Goal: Task Accomplishment & Management: Use online tool/utility

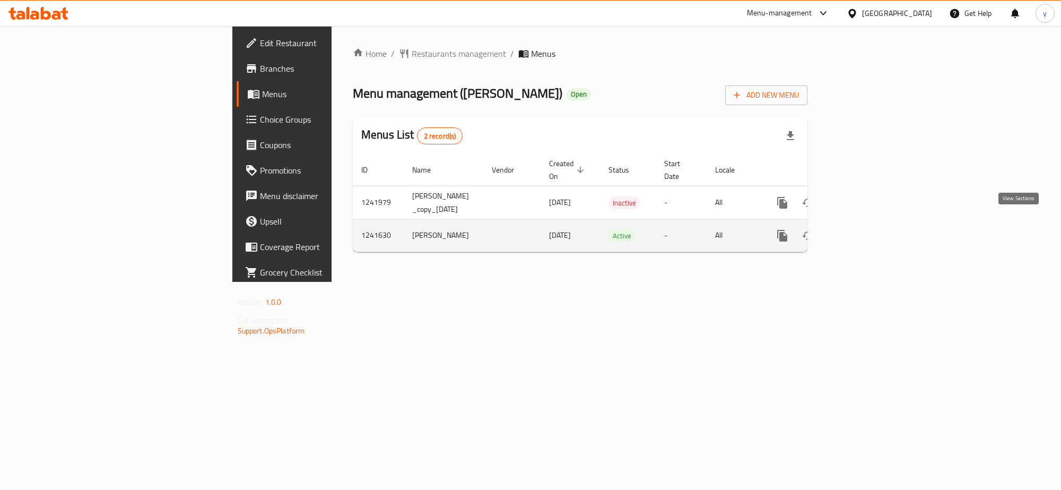
click at [872, 223] on link "enhanced table" at bounding box center [858, 235] width 25 height 25
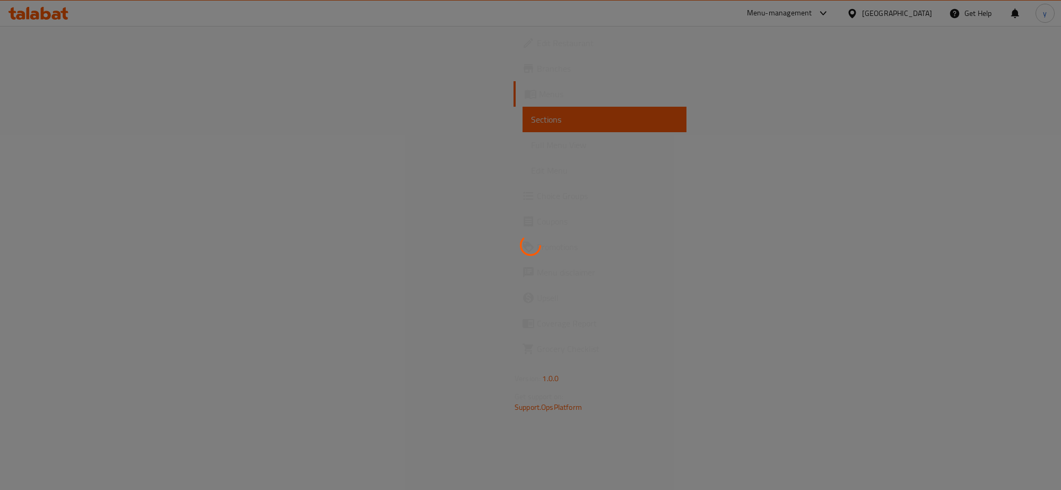
click at [104, 144] on div at bounding box center [530, 245] width 1061 height 490
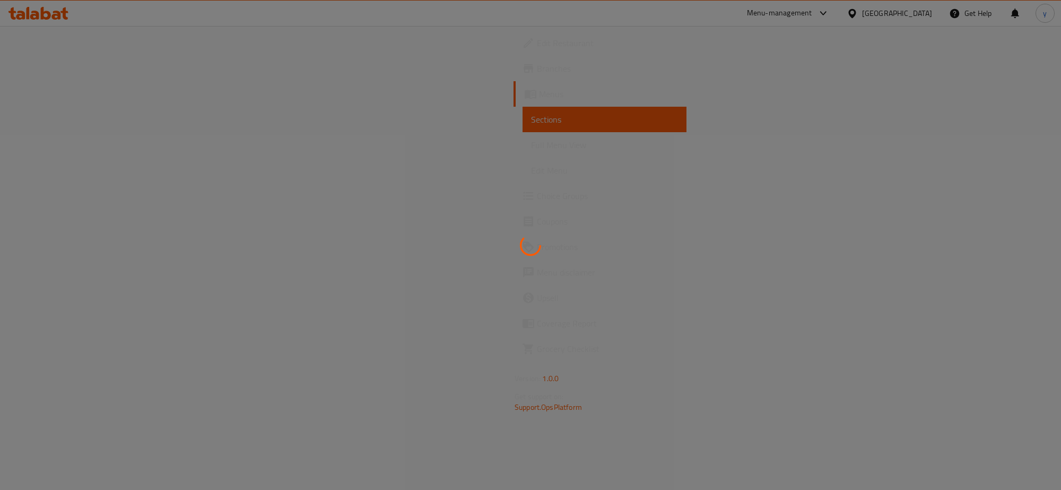
click at [104, 144] on div at bounding box center [530, 245] width 1061 height 490
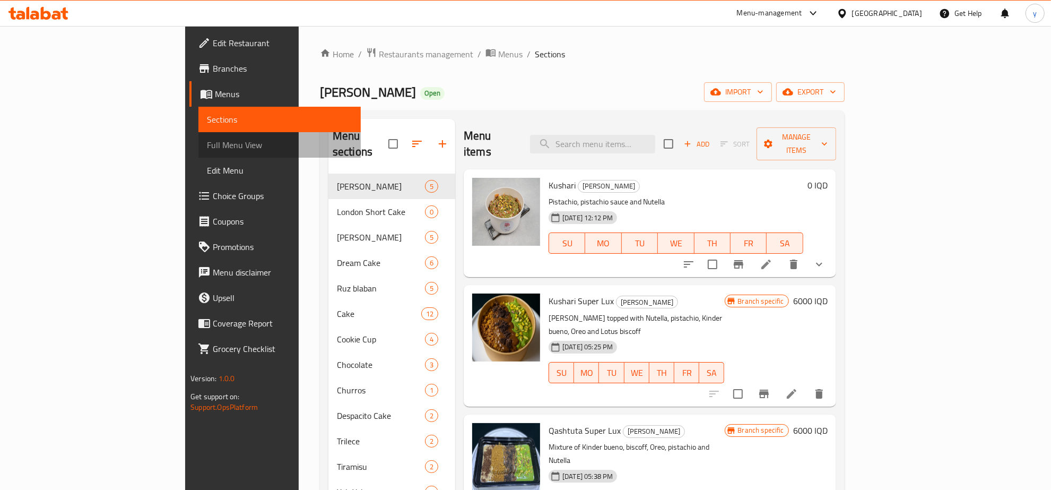
click at [207, 144] on span "Full Menu View" at bounding box center [279, 144] width 145 height 13
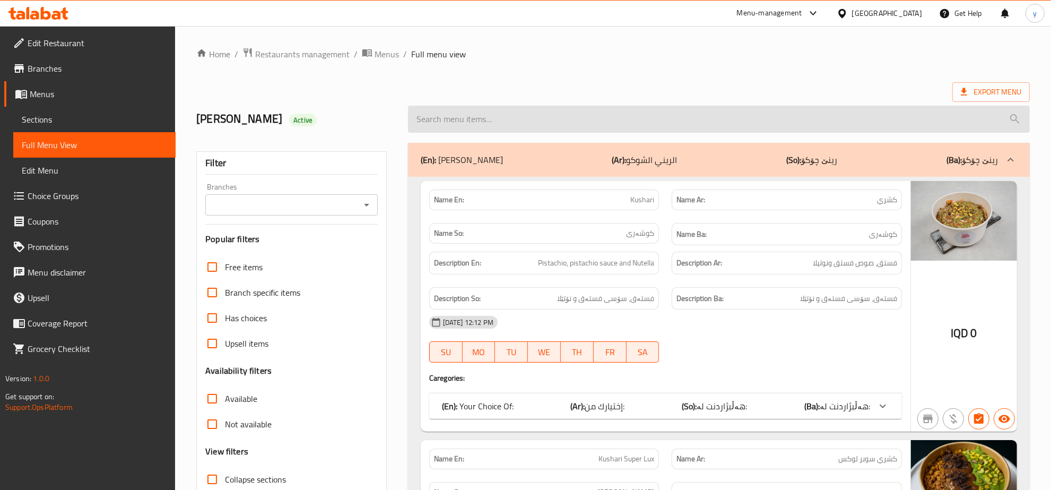
click at [421, 115] on input "search" at bounding box center [719, 119] width 622 height 27
paste input "735687"
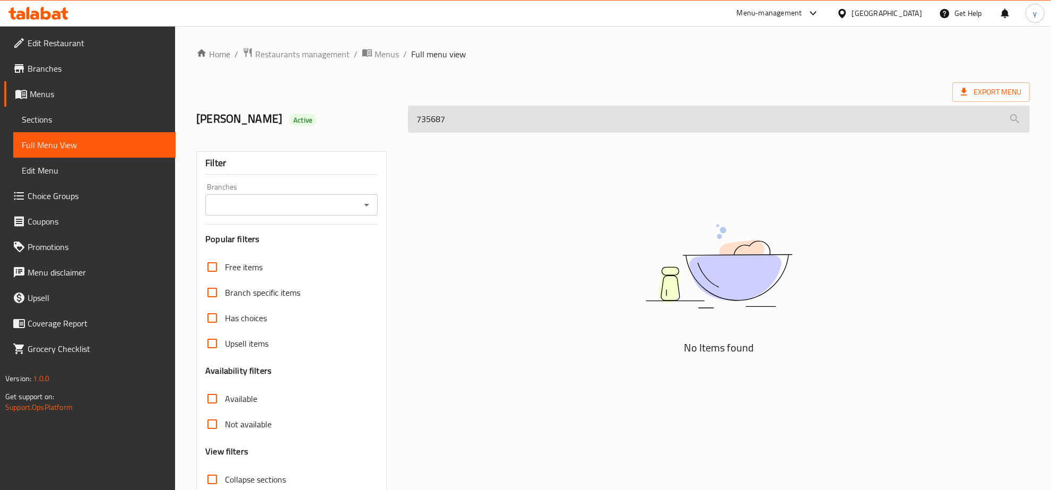
click at [420, 132] on input "735687" at bounding box center [719, 119] width 622 height 27
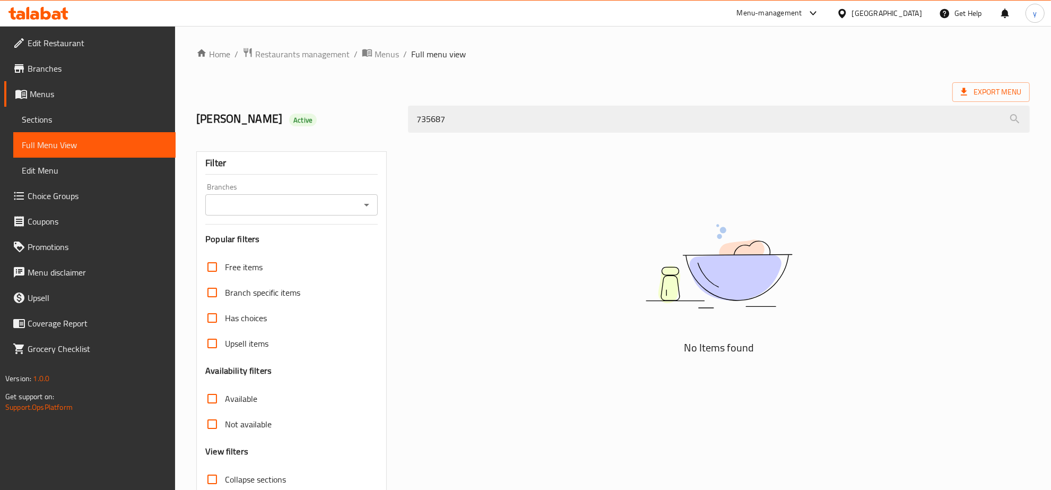
paste input "Kushari Super Lux"
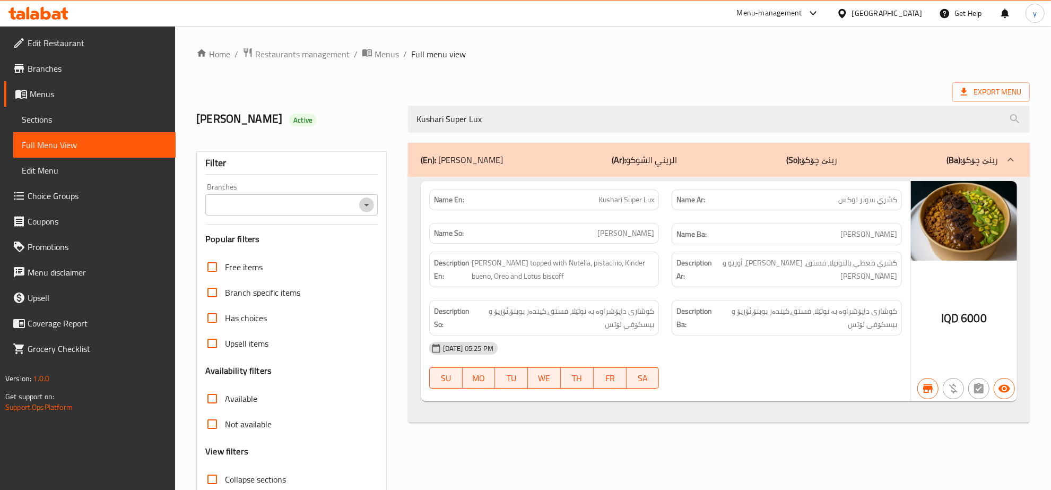
click at [362, 204] on icon "Open" at bounding box center [366, 204] width 13 height 13
type input "Kushari Super Lux"
click at [314, 241] on li "[PERSON_NAME], Goizha" at bounding box center [292, 250] width 172 height 19
type input "[PERSON_NAME], Goizha"
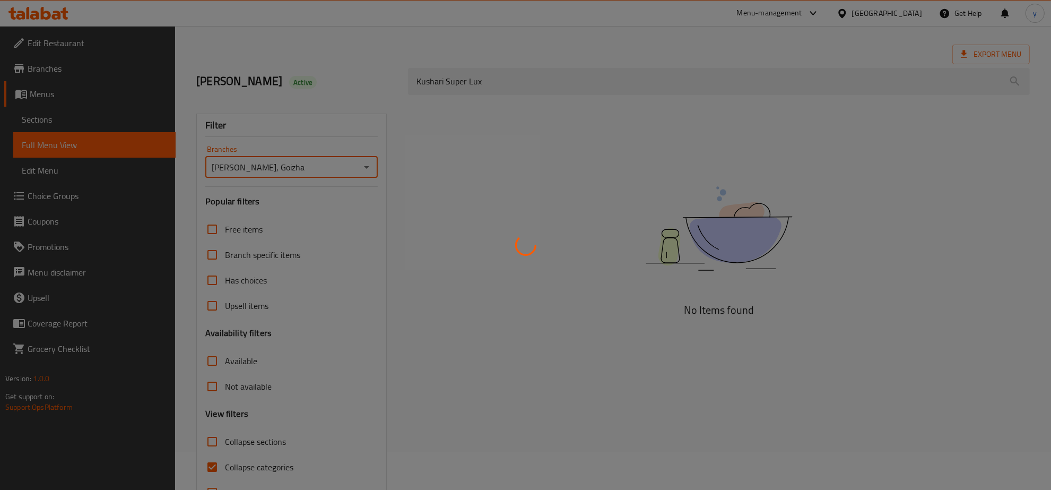
scroll to position [75, 0]
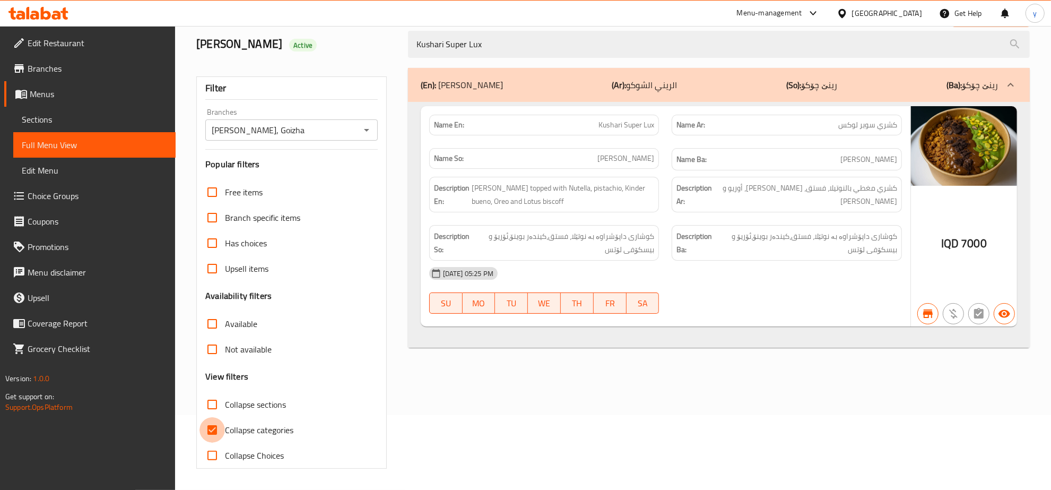
click at [221, 433] on input "Collapse categories" at bounding box center [211, 429] width 25 height 25
checkbox input "false"
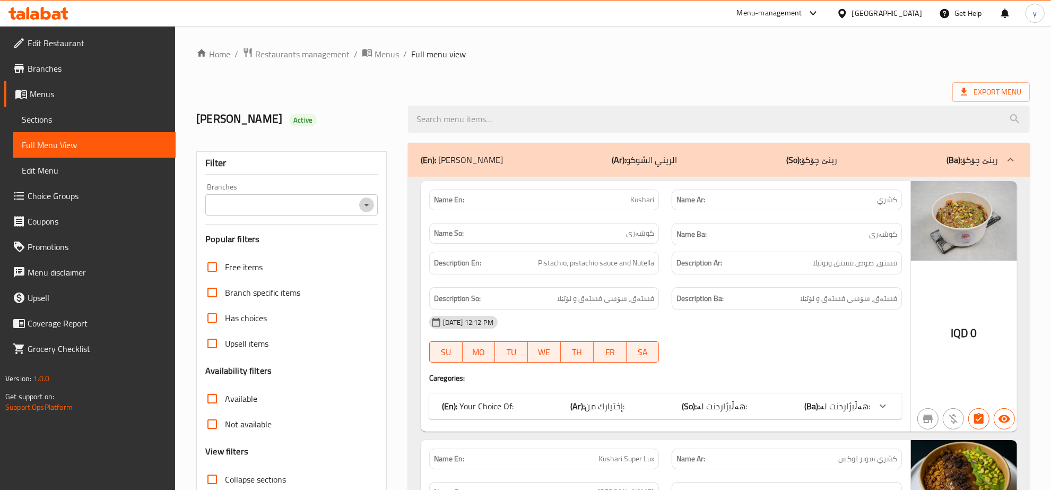
click at [361, 205] on icon "Open" at bounding box center [366, 204] width 13 height 13
click at [317, 249] on li "[PERSON_NAME], Goizha" at bounding box center [292, 250] width 172 height 19
type input "[PERSON_NAME], Goizha"
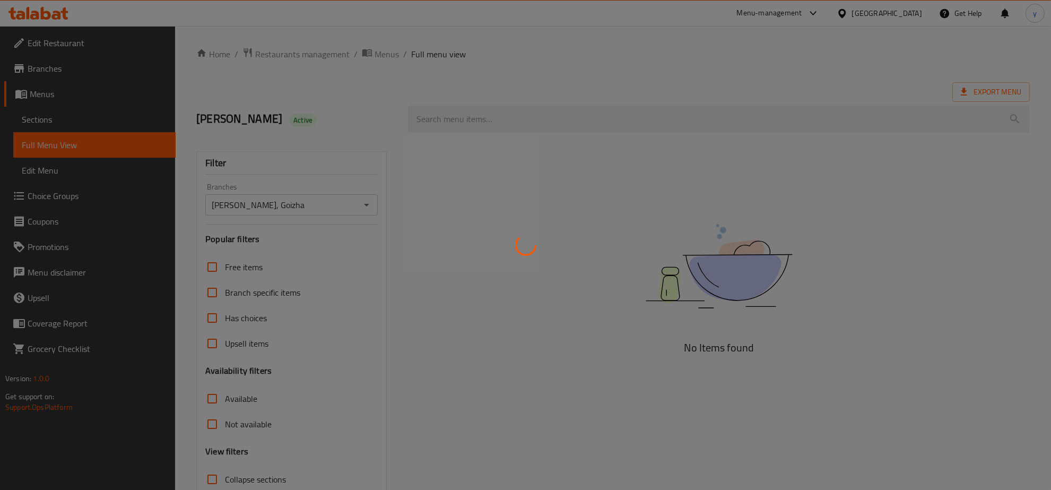
click at [502, 132] on div at bounding box center [525, 245] width 1051 height 490
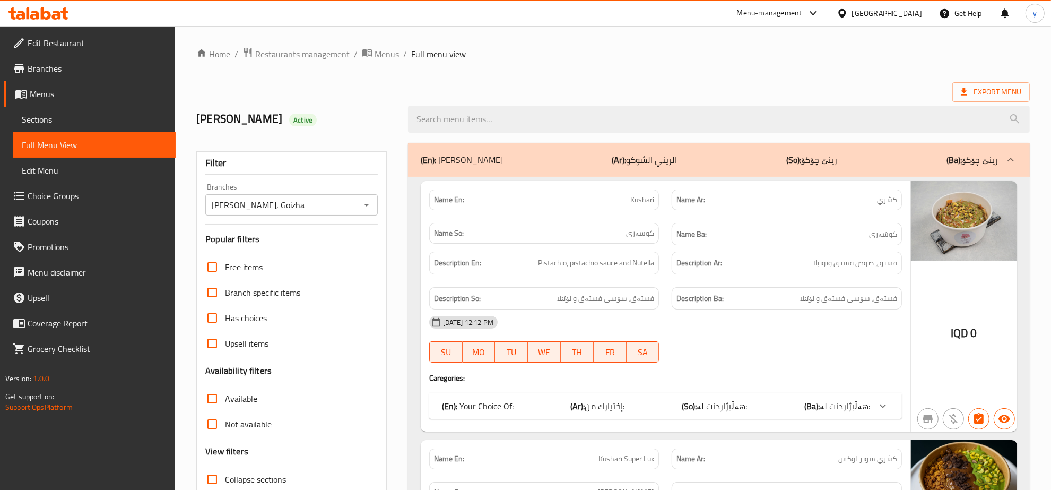
click at [510, 118] on input "search" at bounding box center [719, 119] width 622 height 27
paste input "Qashtuta Super Lux"
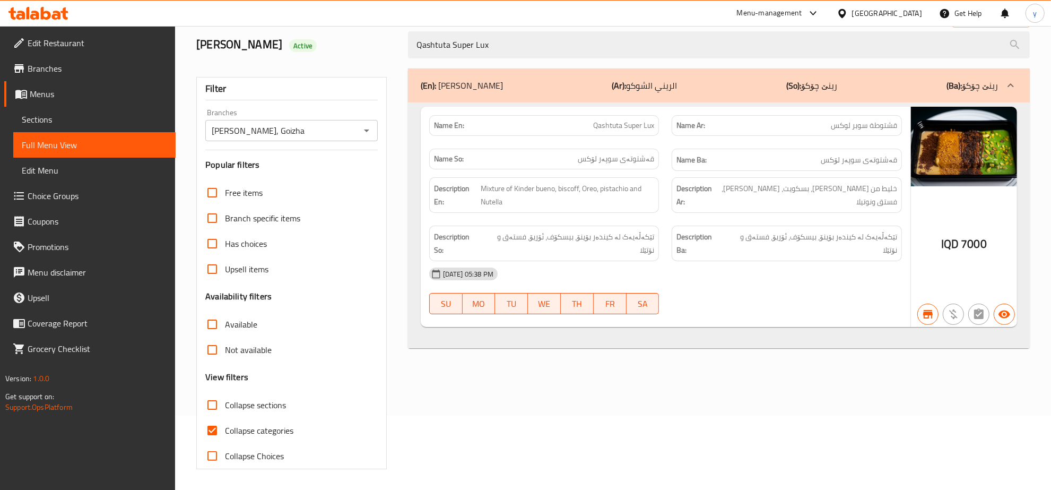
scroll to position [75, 0]
type input "Qashtuta Super Lux"
drag, startPoint x: 216, startPoint y: 429, endPoint x: 225, endPoint y: 416, distance: 15.5
click at [219, 421] on input "Collapse categories" at bounding box center [211, 429] width 25 height 25
checkbox input "false"
